Goal: Entertainment & Leisure: Consume media (video, audio)

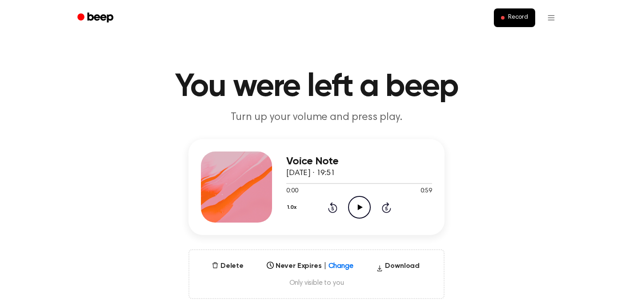
click at [359, 207] on icon at bounding box center [359, 207] width 5 height 6
click at [362, 204] on icon "Pause Audio" at bounding box center [359, 207] width 23 height 23
click at [357, 208] on icon at bounding box center [359, 207] width 5 height 6
click at [358, 208] on icon "Pause Audio" at bounding box center [359, 207] width 23 height 23
